Goal: Find contact information: Find contact information

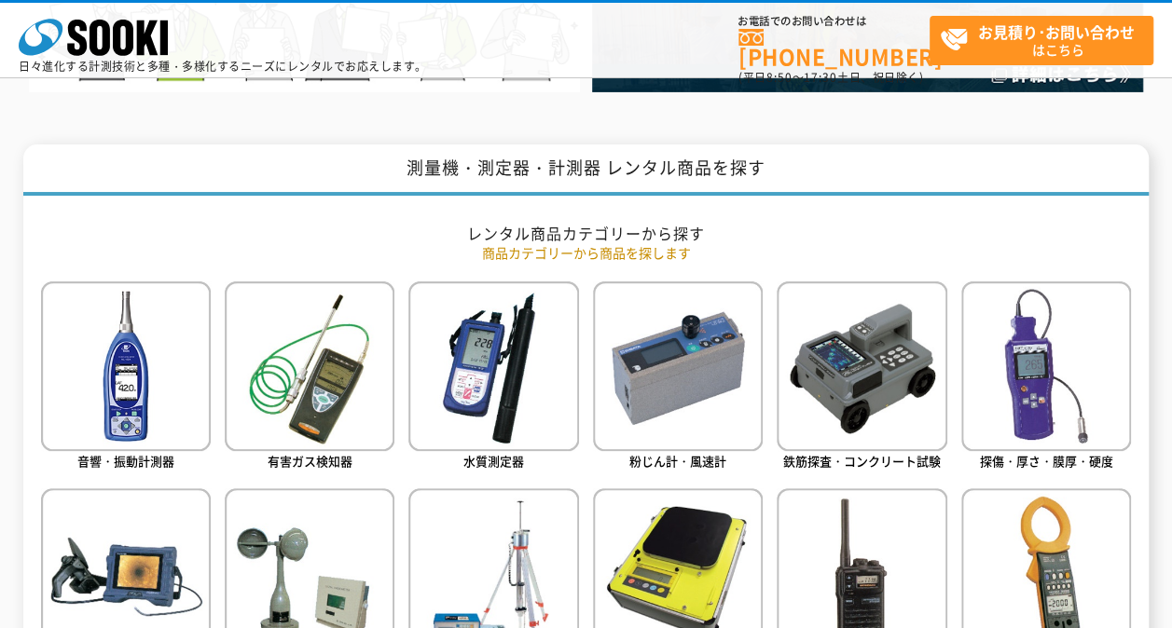
scroll to position [746, 0]
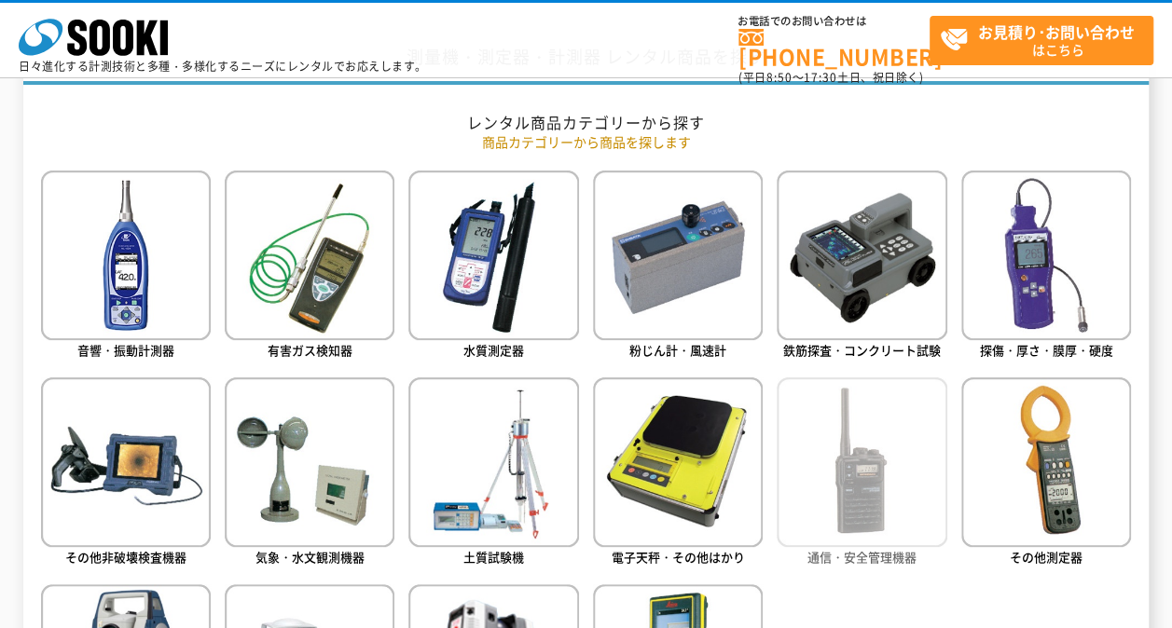
click at [811, 440] on img at bounding box center [862, 463] width 170 height 170
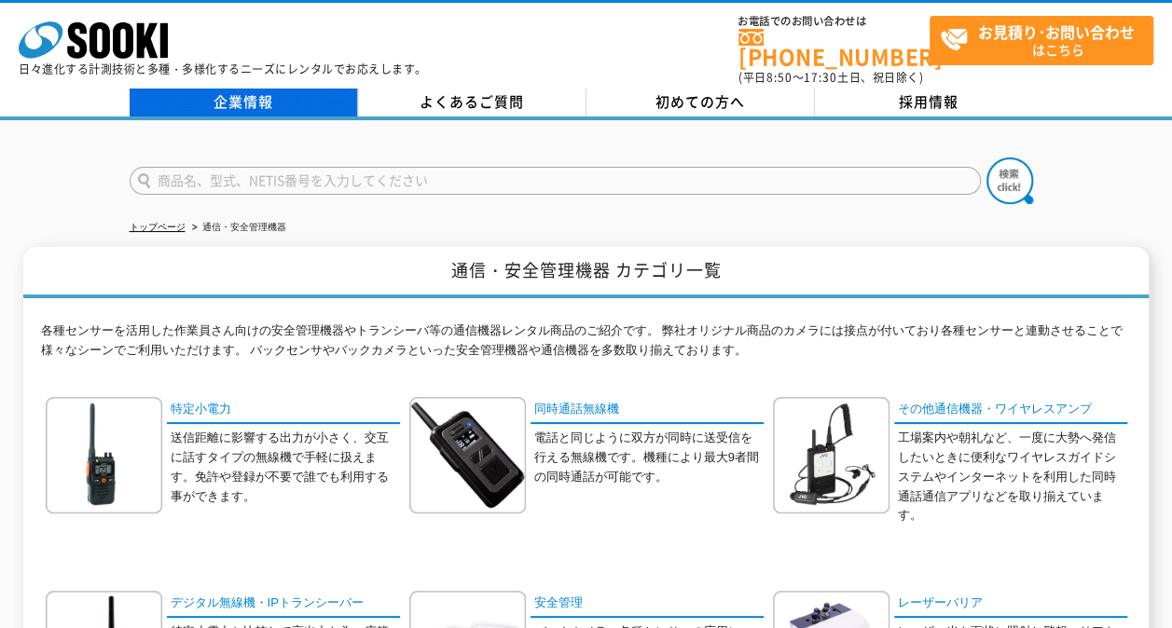
click at [219, 90] on link "企業情報" at bounding box center [244, 103] width 228 height 28
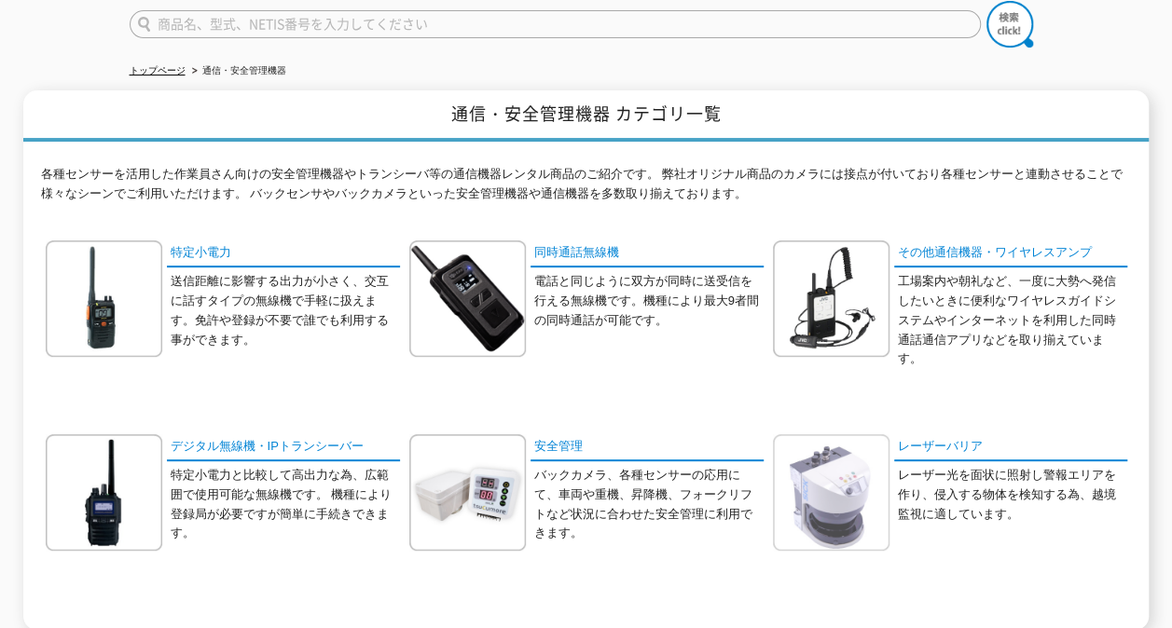
scroll to position [186, 0]
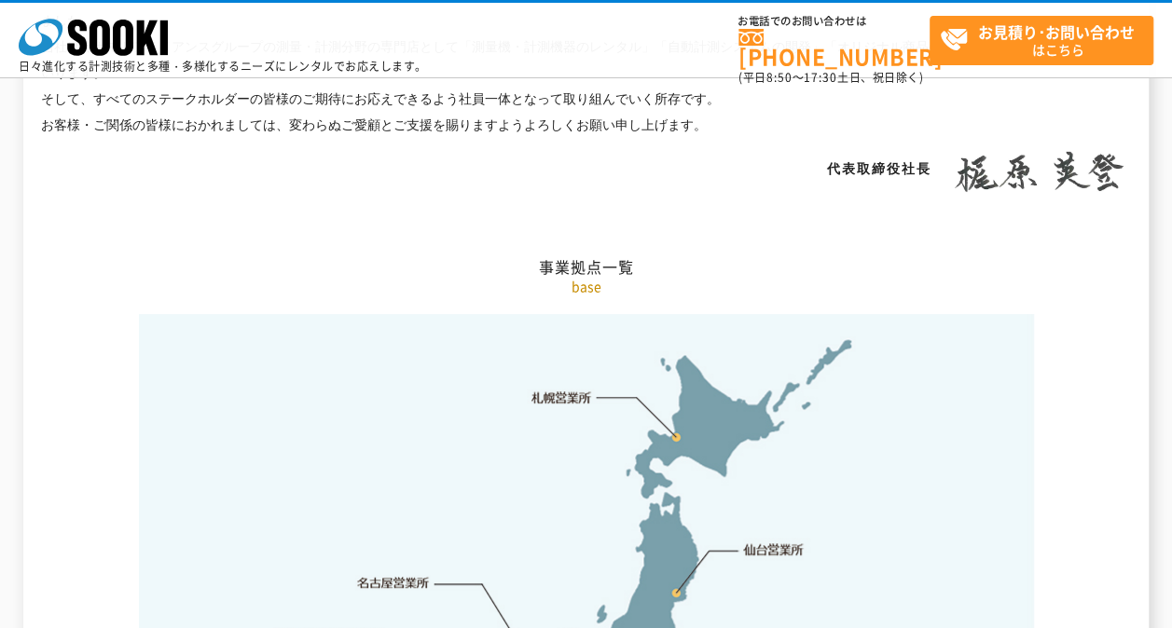
scroll to position [3916, 0]
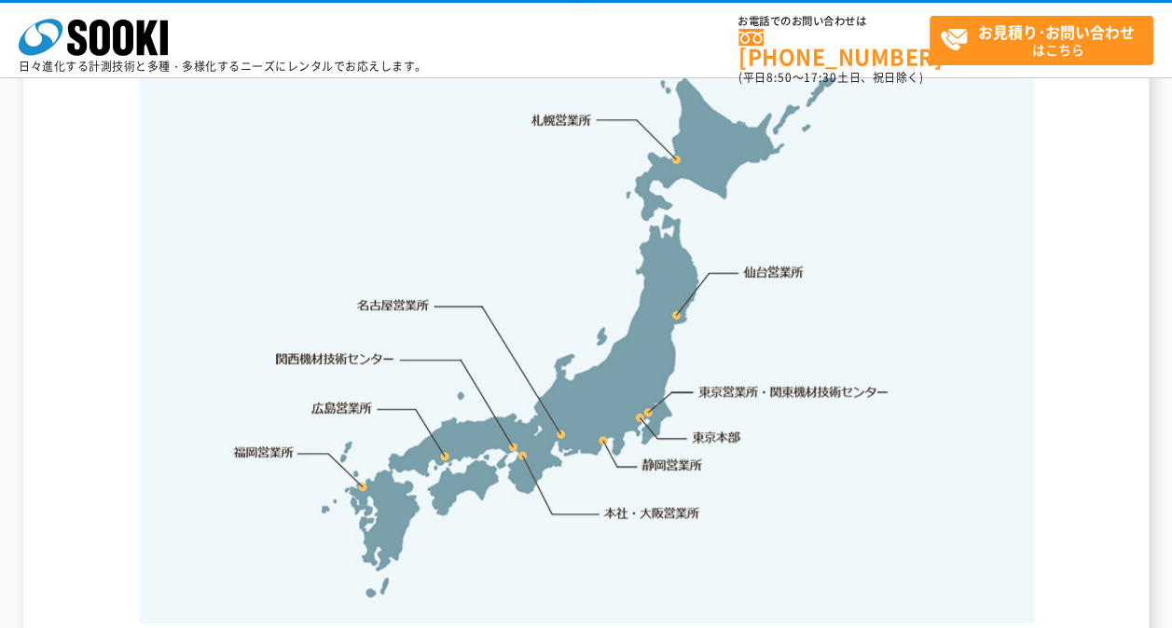
click at [671, 503] on link "本社・大阪営業所" at bounding box center [651, 512] width 98 height 19
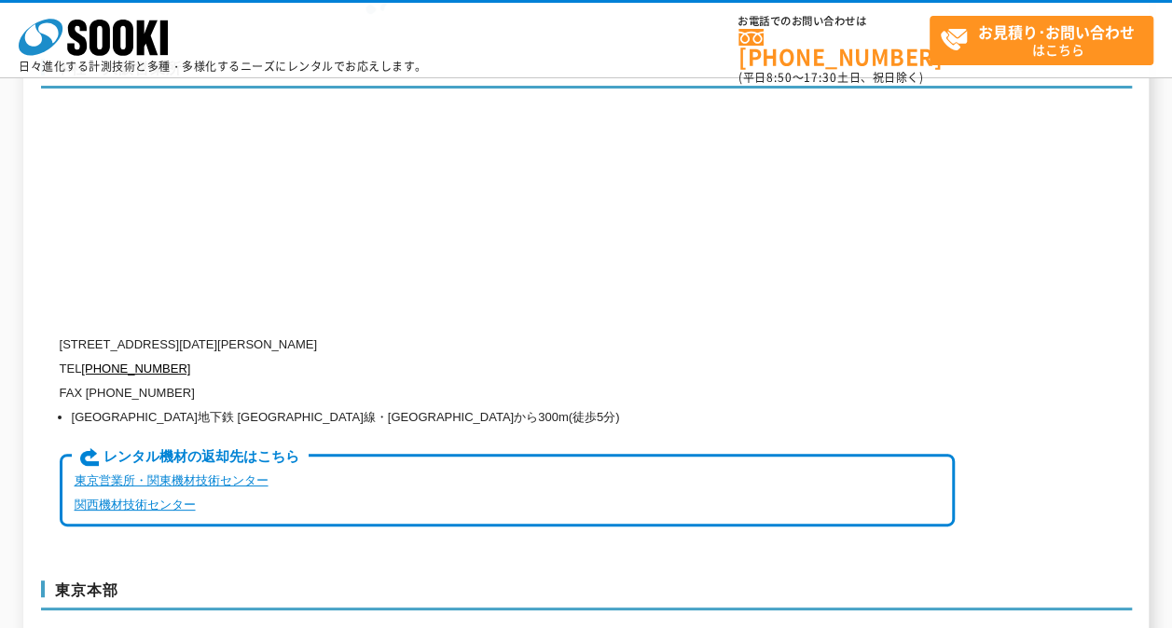
scroll to position [4500, 0]
click at [154, 497] on link "関西機材技術センター" at bounding box center [135, 504] width 121 height 14
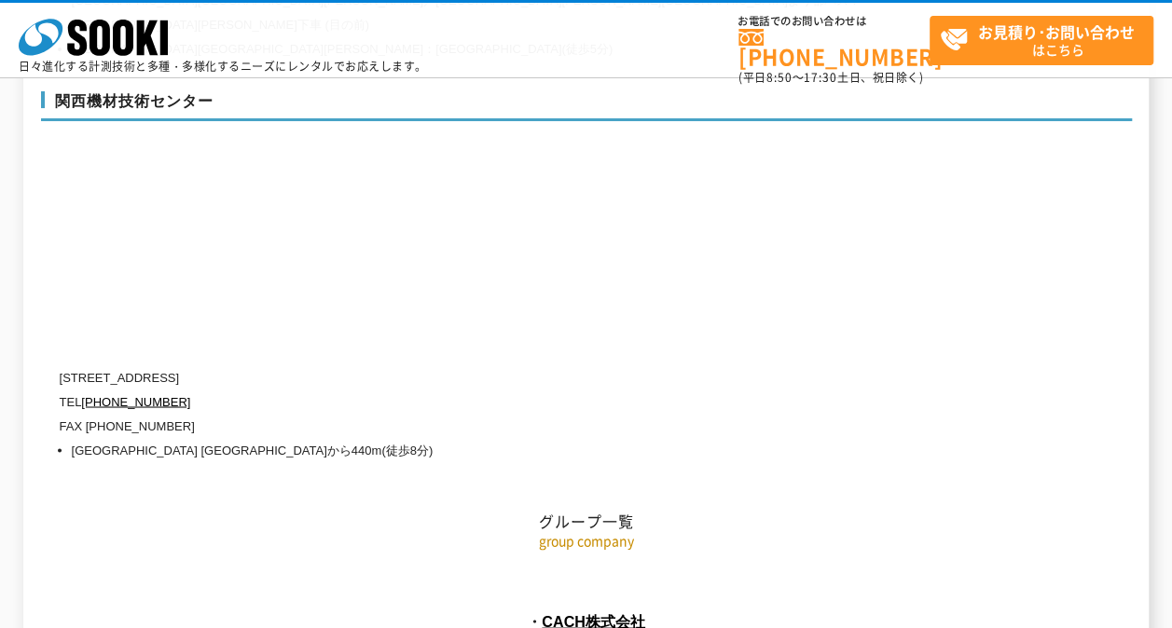
scroll to position [8419, 0]
